Goal: Task Accomplishment & Management: Use online tool/utility

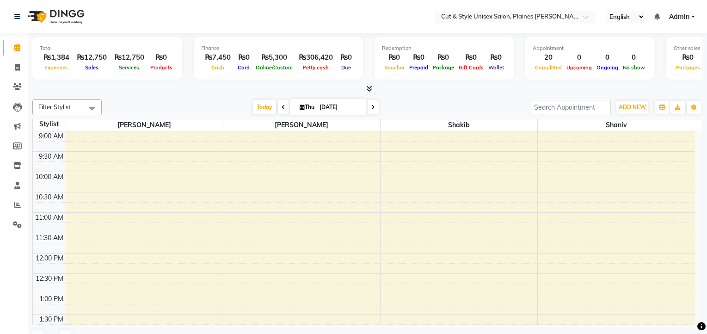
select select "en"
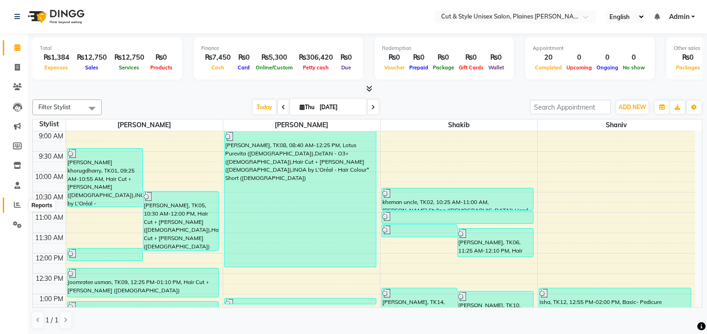
click at [18, 208] on icon at bounding box center [17, 204] width 7 height 7
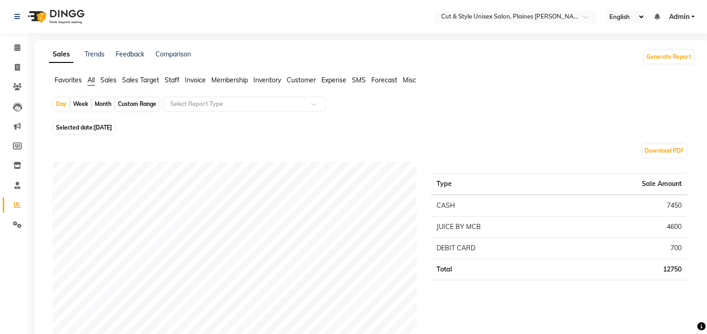
click at [107, 103] on div "Month" at bounding box center [102, 104] width 21 height 13
select select "9"
select select "2025"
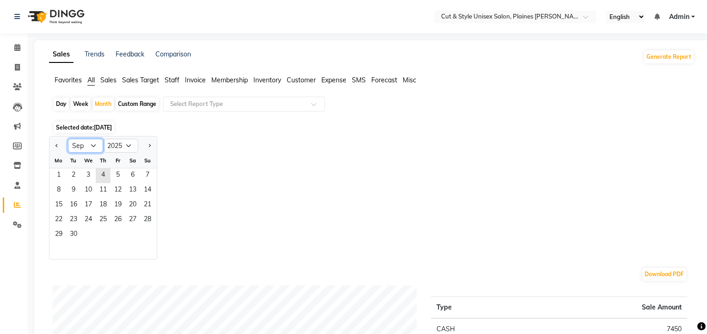
click at [90, 147] on select "Jan Feb Mar Apr May Jun [DATE] Aug Sep Oct Nov Dec" at bounding box center [85, 146] width 35 height 14
select select "8"
click at [68, 139] on select "Jan Feb Mar Apr May Jun [DATE] Aug Sep Oct Nov Dec" at bounding box center [85, 146] width 35 height 14
click at [122, 178] on span "1" at bounding box center [118, 175] width 15 height 15
